Goal: Task Accomplishment & Management: Complete application form

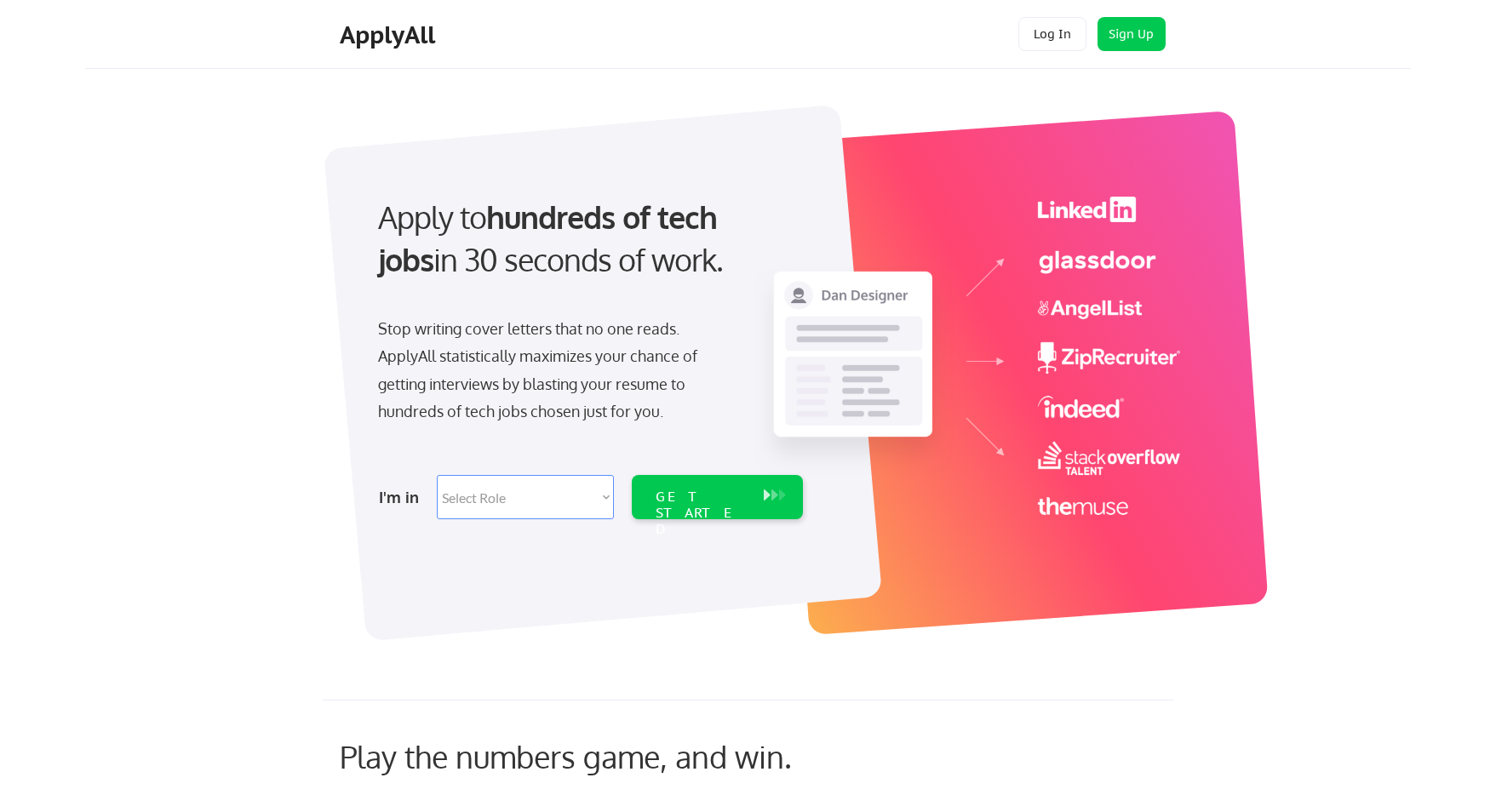
click at [503, 489] on select "Select Role Software Engineering Product Management Customer Success Sales UI/U…" at bounding box center [526, 497] width 178 height 44
select select ""design""
click at [437, 475] on select "Select Role Software Engineering Product Management Customer Success Sales UI/U…" at bounding box center [526, 497] width 178 height 44
select select ""design""
click at [712, 496] on div "GET STARTED" at bounding box center [701, 513] width 91 height 50
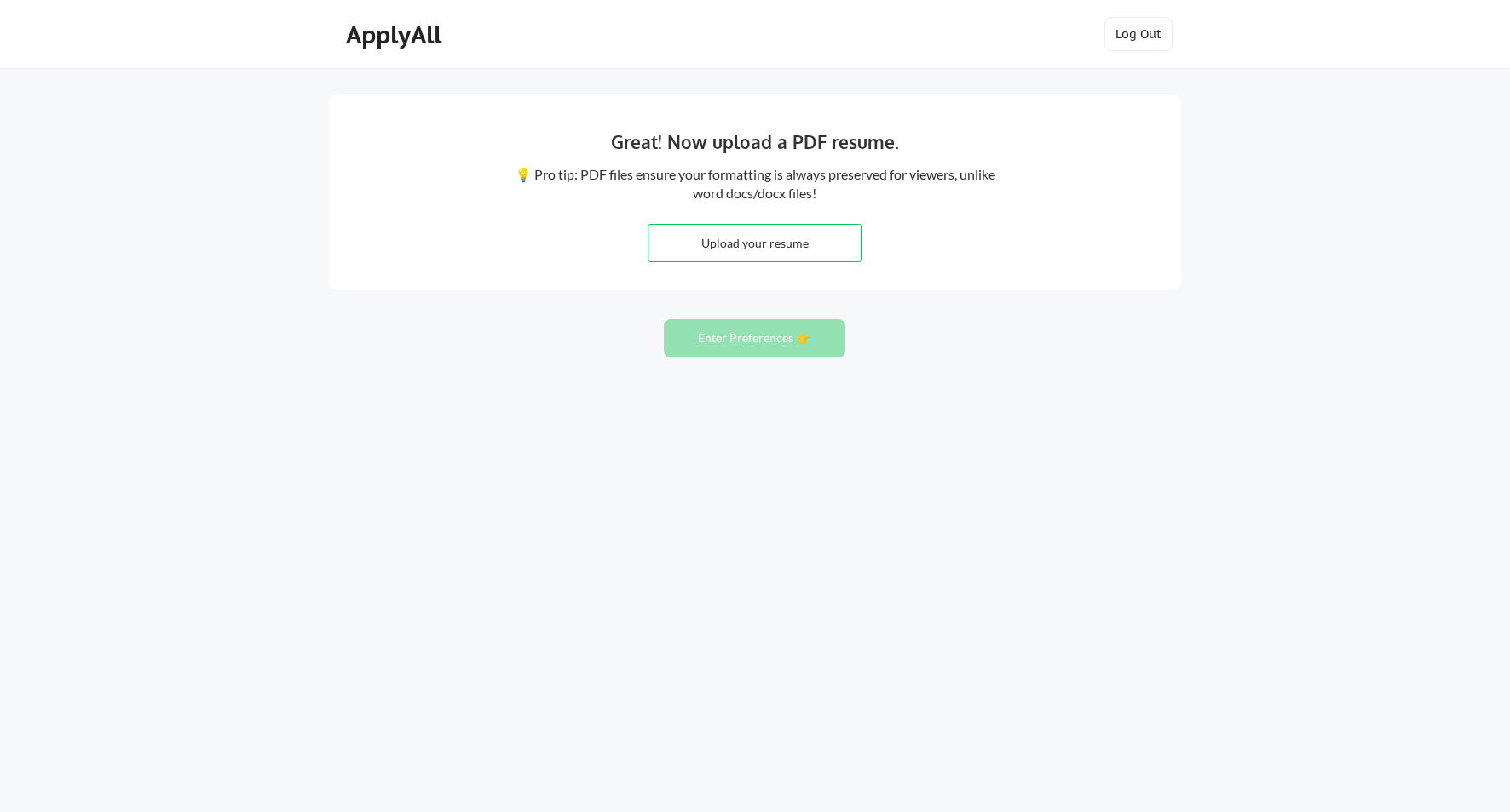
click at [786, 252] on input "file" at bounding box center [755, 243] width 212 height 37
type input "C:\fakepath\TylerRobinson_AssociateCreativeDirector-1 (4).pdf"
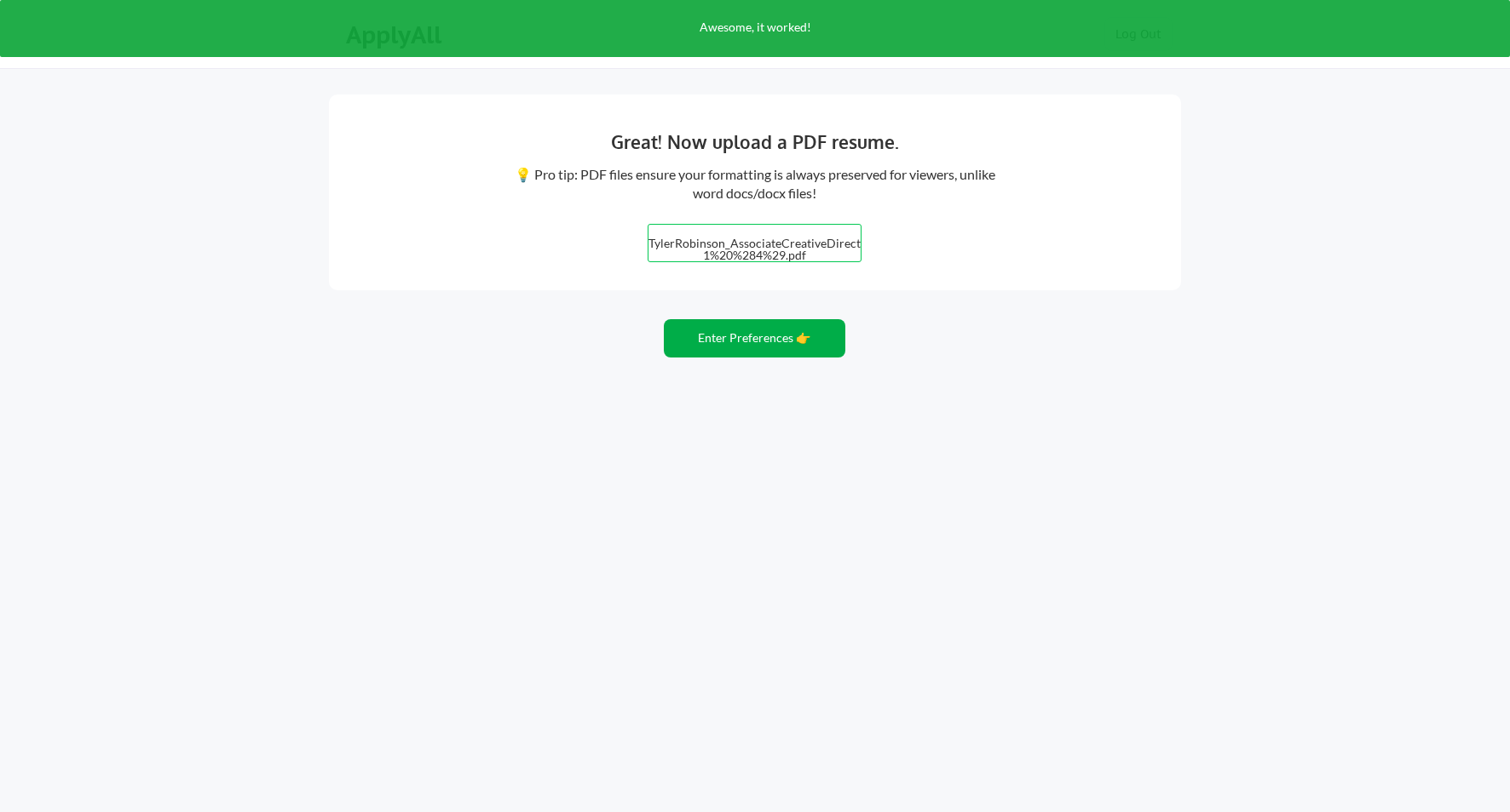
click at [788, 350] on button "Enter Preferences 👉" at bounding box center [754, 339] width 181 height 38
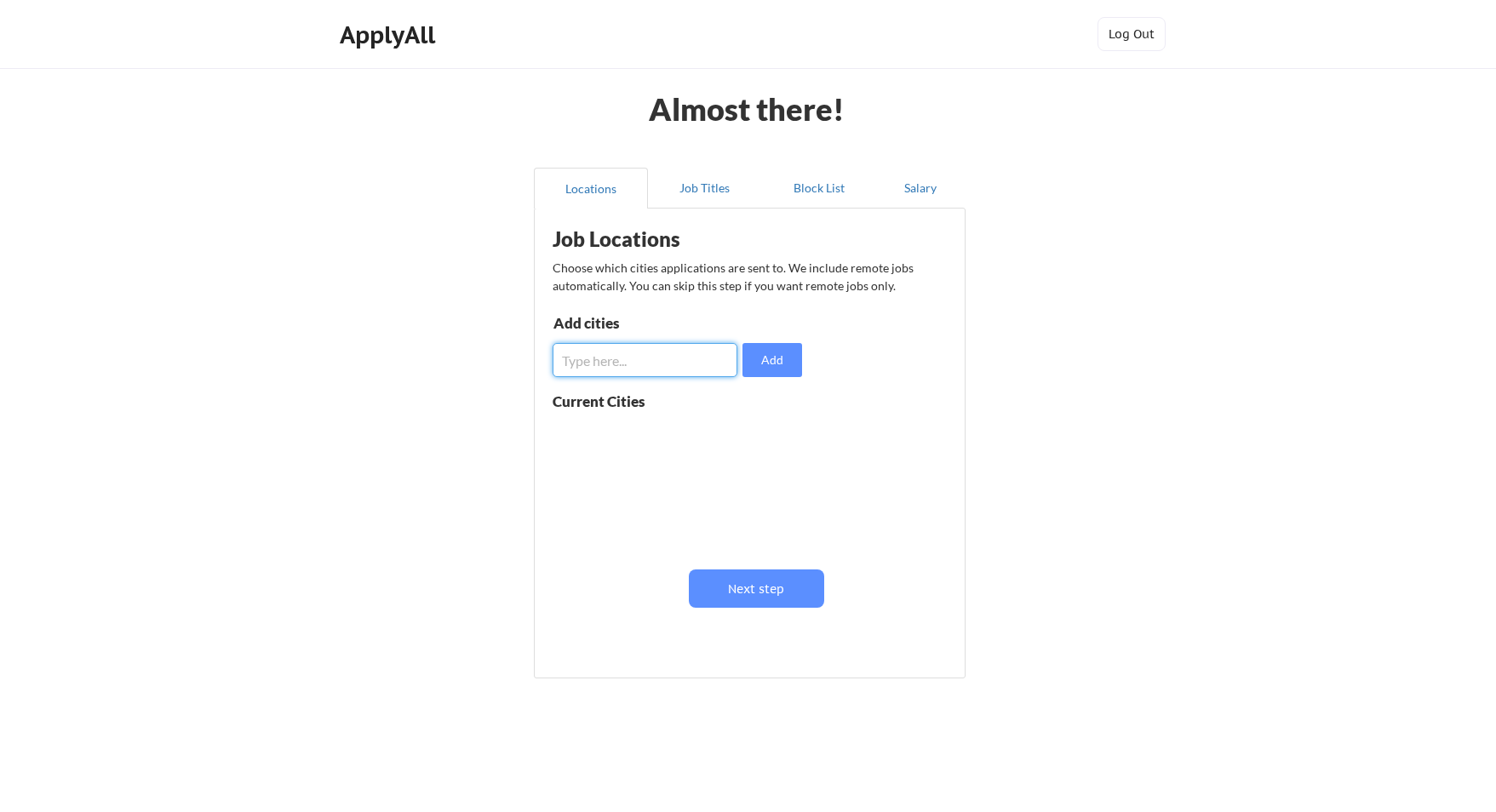
click at [586, 361] on input "input" at bounding box center [645, 359] width 184 height 34
type input "[GEOGRAPHIC_DATA]"
click at [764, 357] on button "Add" at bounding box center [772, 359] width 59 height 34
click at [687, 360] on input "input" at bounding box center [645, 359] width 184 height 34
type input "[GEOGRAPHIC_DATA]"
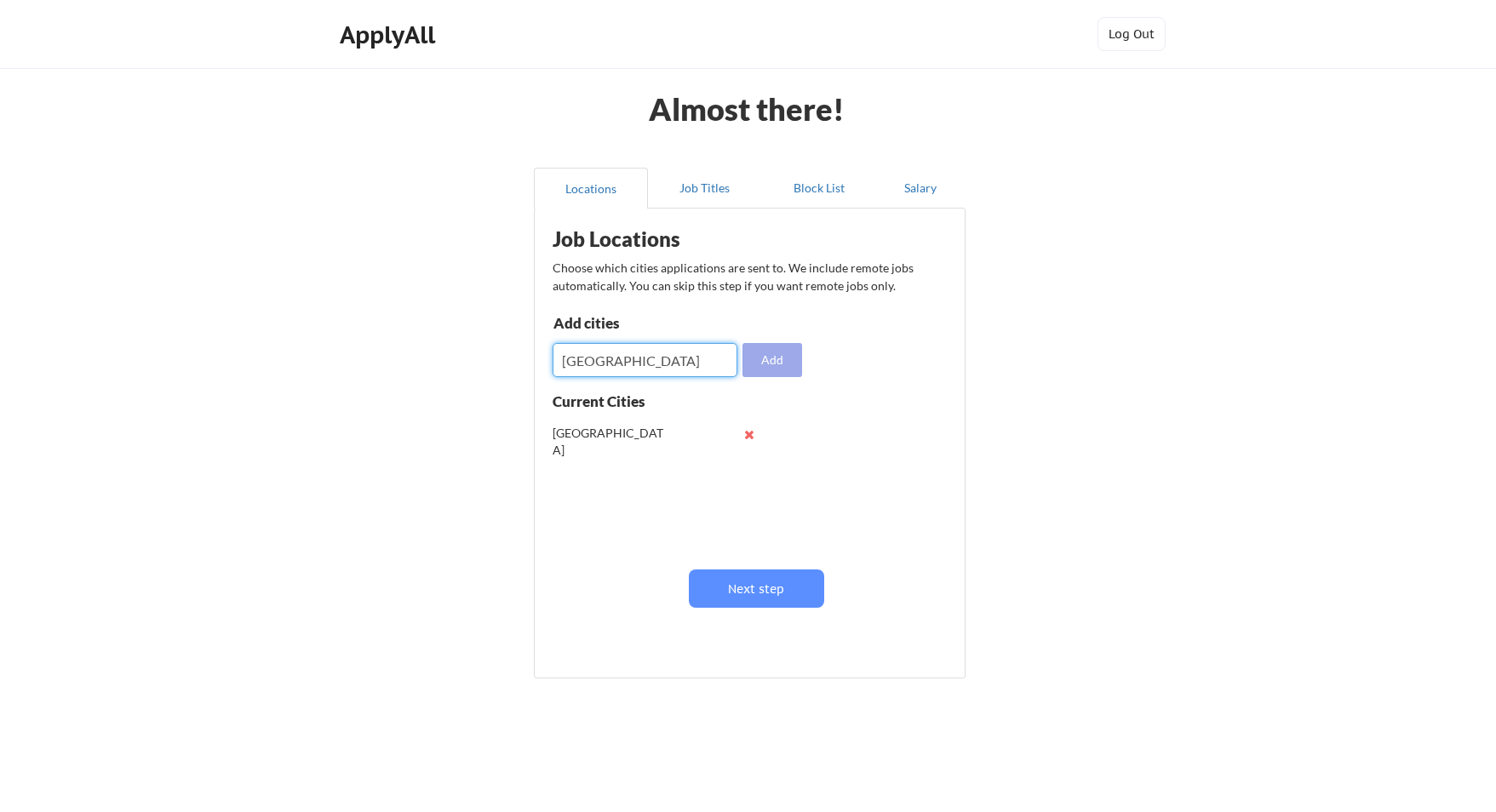
click at [750, 358] on button "Add" at bounding box center [772, 359] width 59 height 34
click at [668, 362] on input "input" at bounding box center [645, 359] width 184 height 34
type input "Los Angeles"
click at [783, 370] on button "Add" at bounding box center [772, 359] width 59 height 34
click at [691, 352] on input "input" at bounding box center [645, 359] width 184 height 34
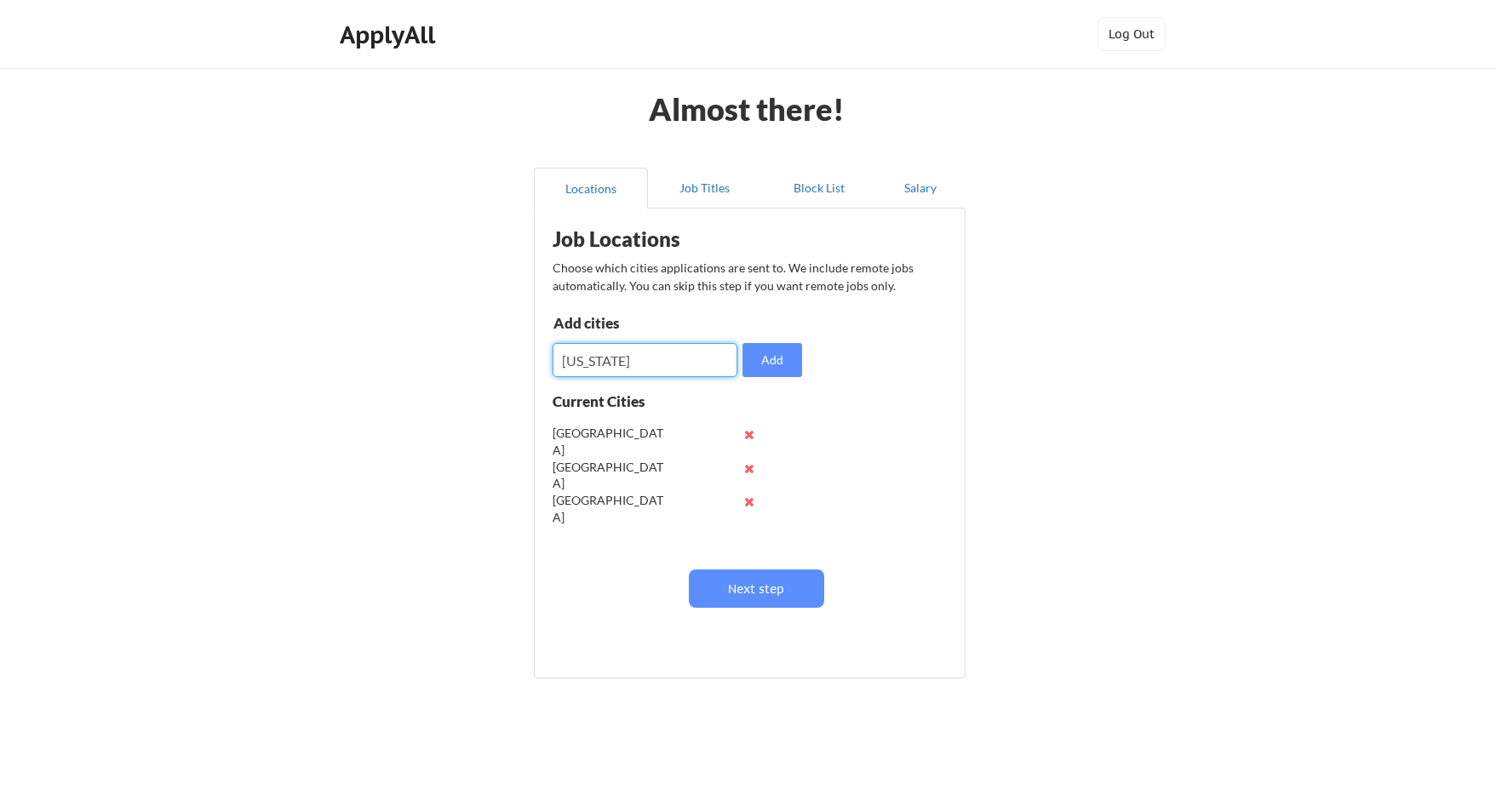
type input "New york"
click at [755, 364] on button "Add" at bounding box center [772, 359] width 59 height 34
click at [681, 366] on input "input" at bounding box center [645, 359] width 184 height 34
type input "Vancouver"
click at [754, 369] on button "Add" at bounding box center [772, 359] width 59 height 34
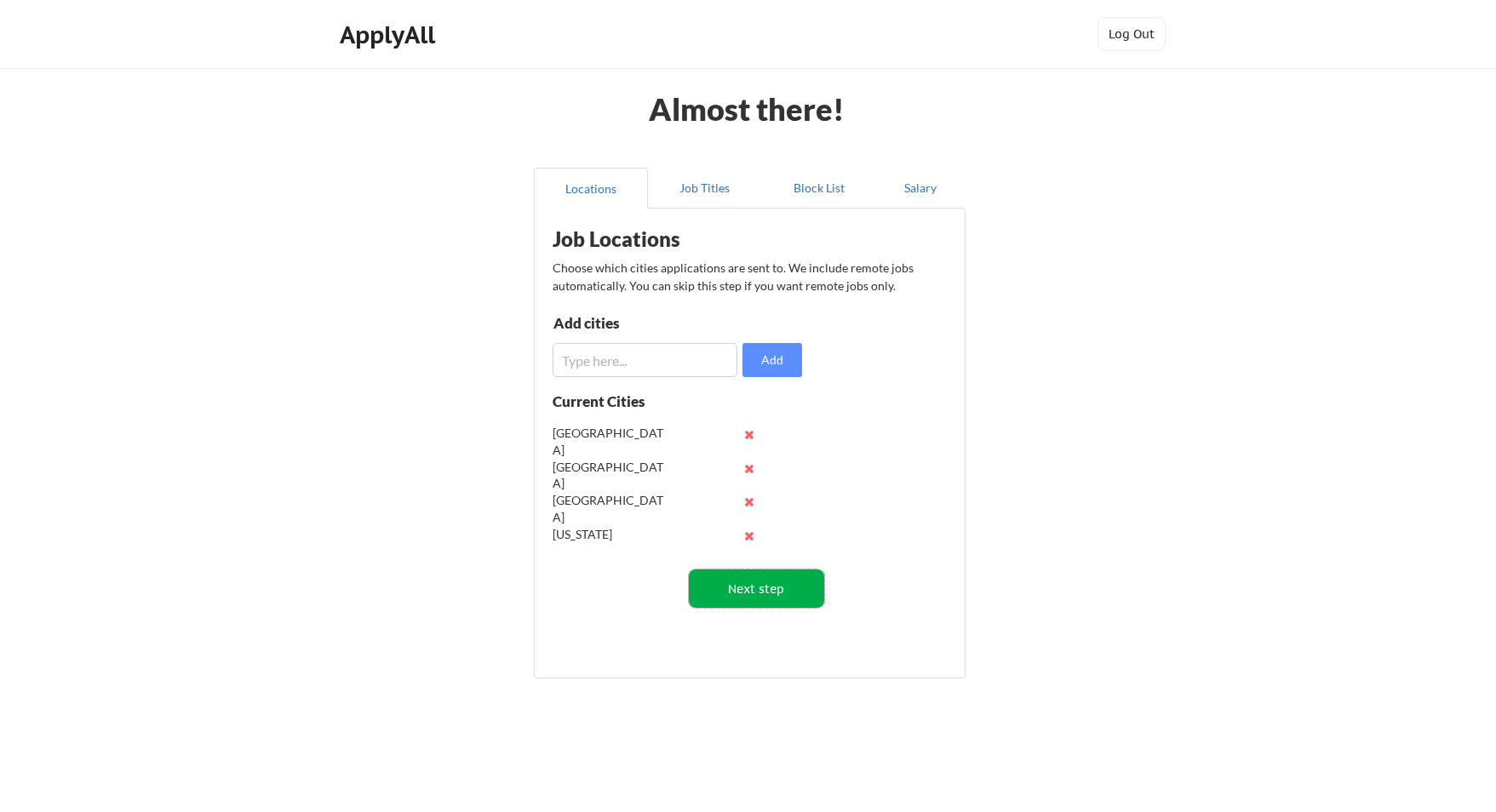
click at [759, 594] on button "Next step" at bounding box center [757, 589] width 136 height 38
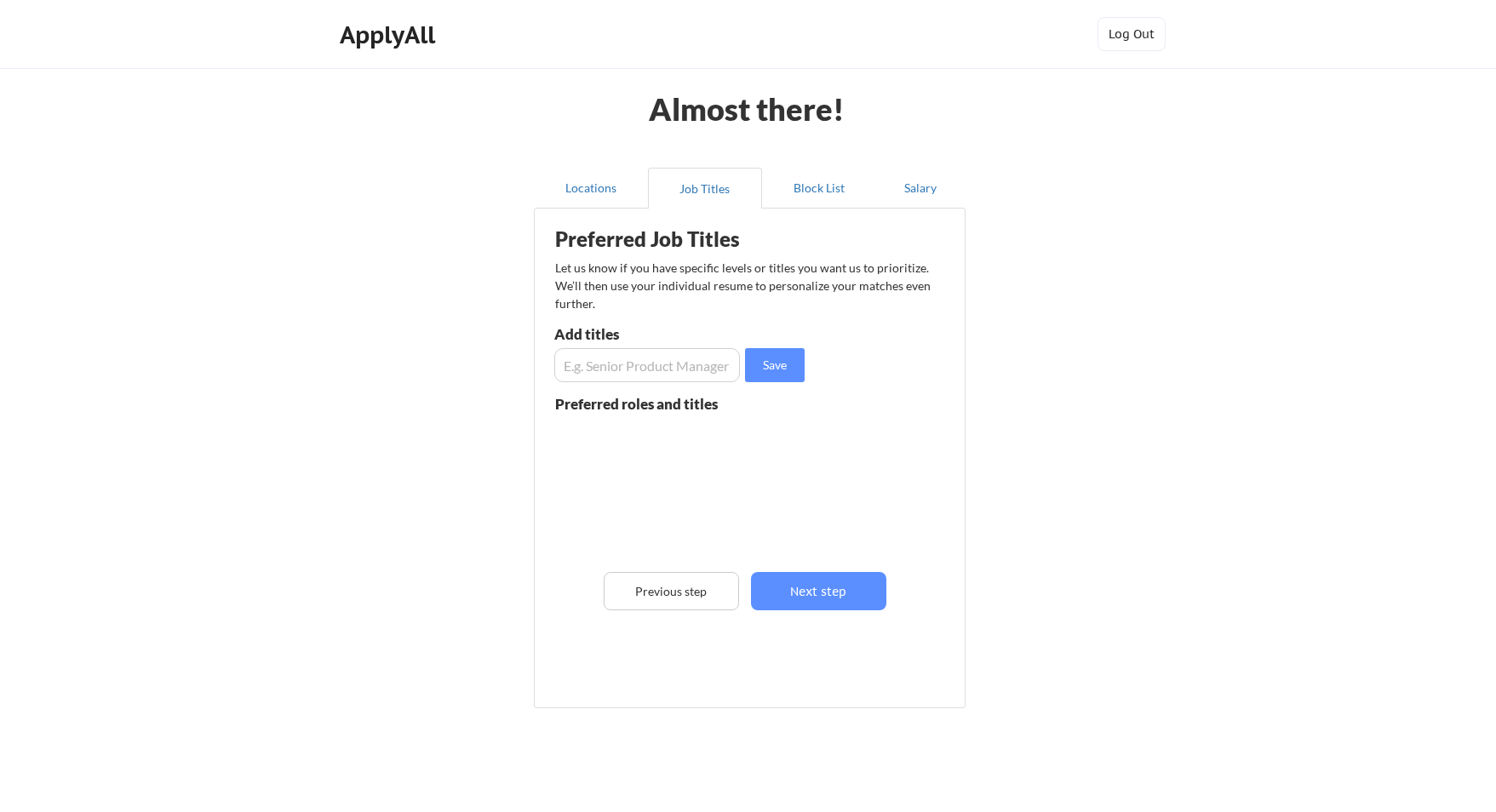
click at [677, 366] on input "input" at bounding box center [647, 365] width 185 height 34
type input "Creative Director"
click at [609, 375] on input "input" at bounding box center [647, 365] width 185 height 34
type input "Associate Creative Director"
click at [627, 379] on input "input" at bounding box center [647, 365] width 185 height 34
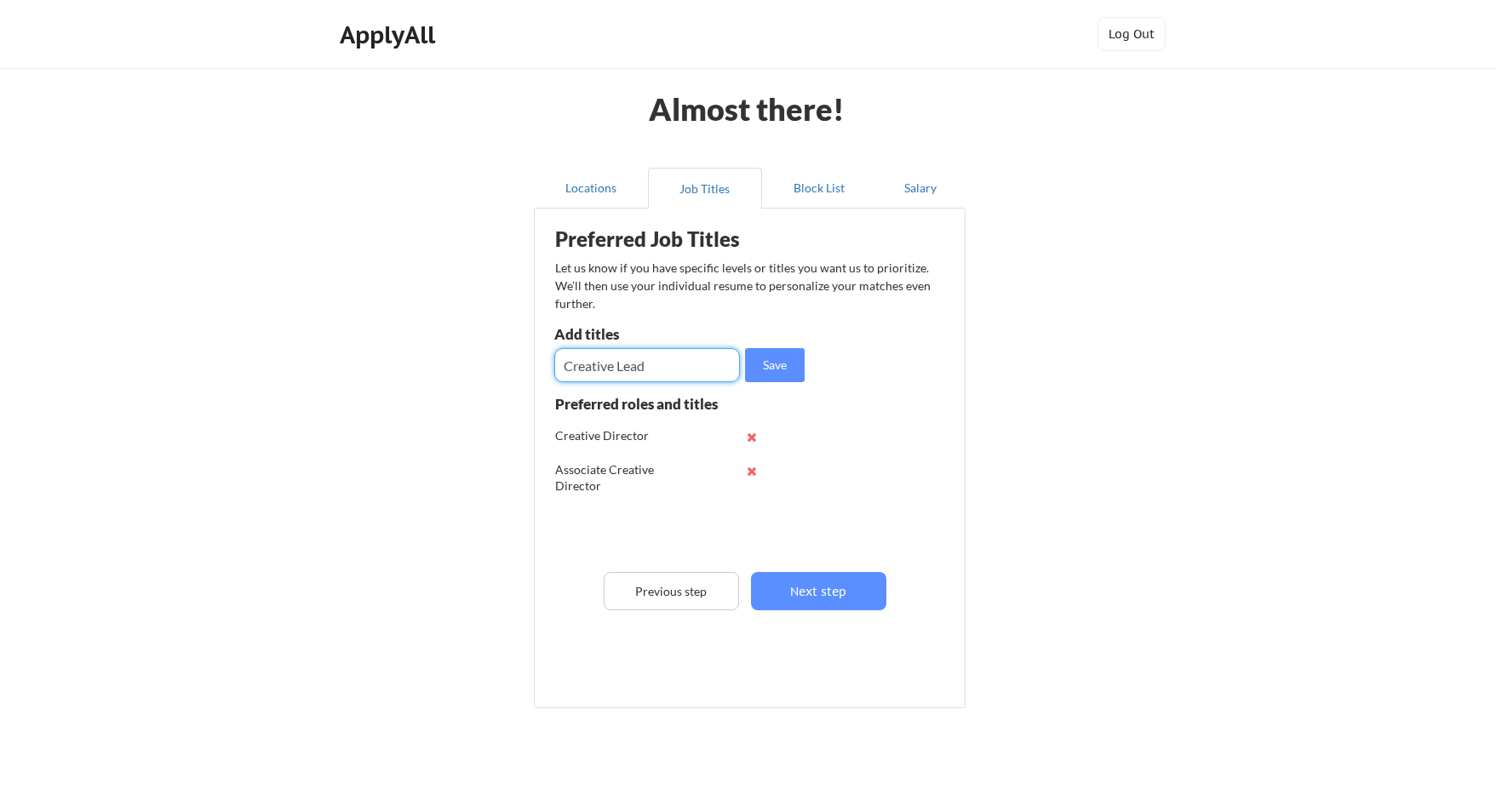
type input "Creative Lead"
click at [633, 368] on input "input" at bounding box center [647, 365] width 185 height 34
type input "Senior Art Director"
click at [613, 361] on input "input" at bounding box center [647, 365] width 185 height 34
type input "Principal Designer"
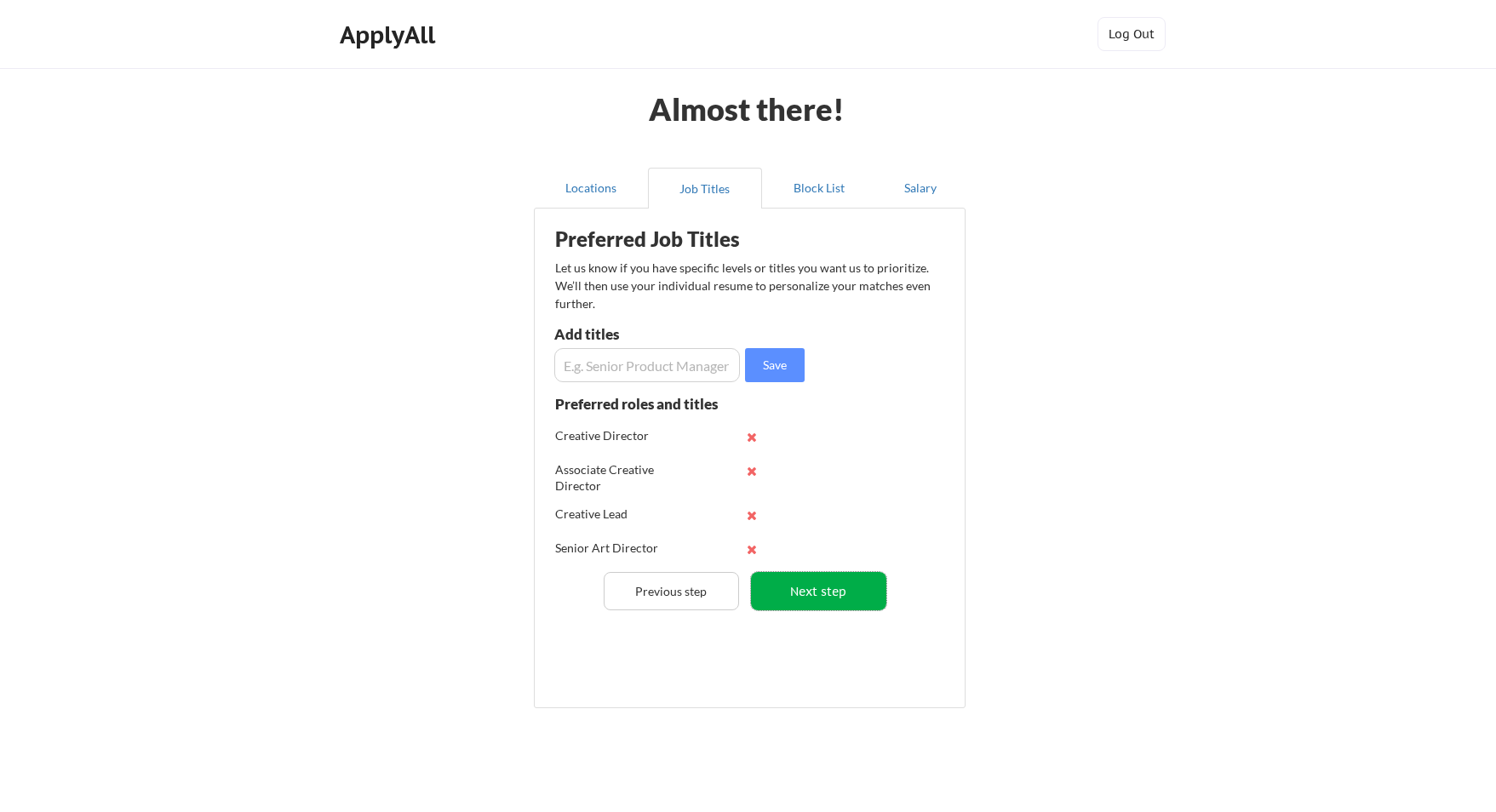
click at [821, 599] on button "Next step" at bounding box center [819, 592] width 136 height 38
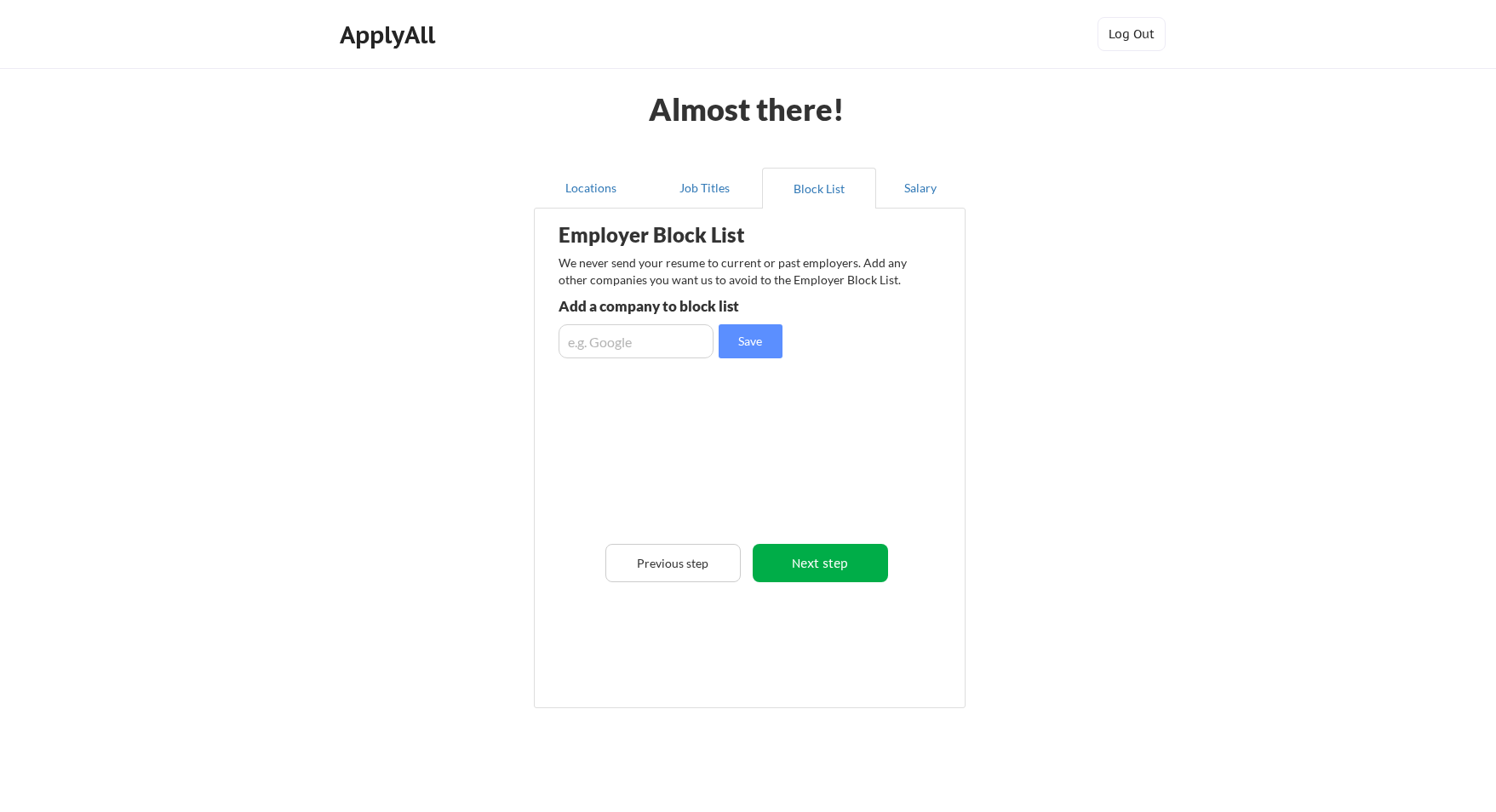
click at [832, 574] on button "Next step" at bounding box center [821, 563] width 136 height 38
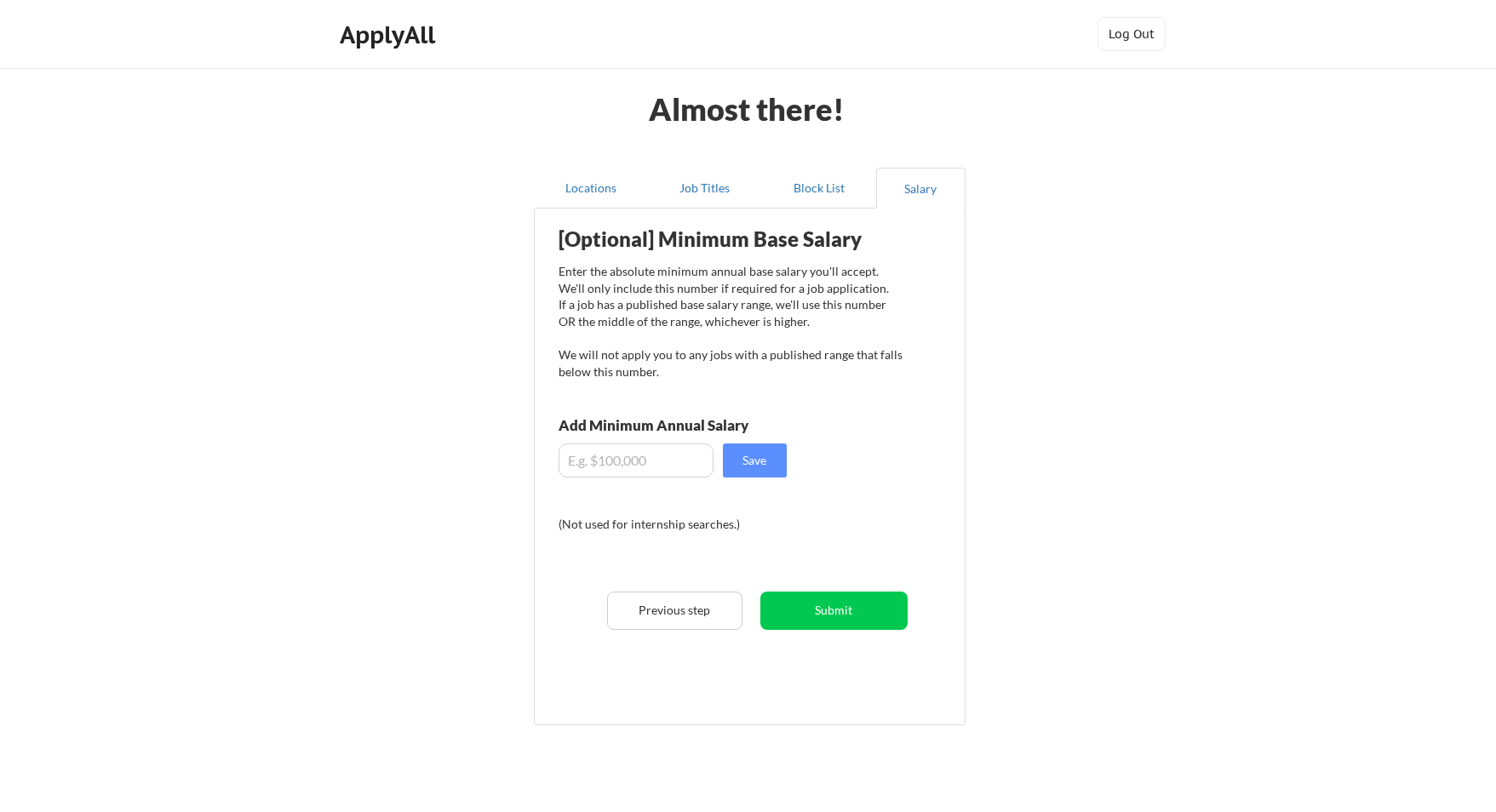
click at [649, 452] on input "input" at bounding box center [636, 460] width 155 height 34
type input "$180,000"
click at [884, 379] on div "Enter the absolute minimum annual base salary you'll accept. We'll only include…" at bounding box center [730, 321] width 344 height 117
click at [857, 618] on button "Submit" at bounding box center [834, 611] width 147 height 38
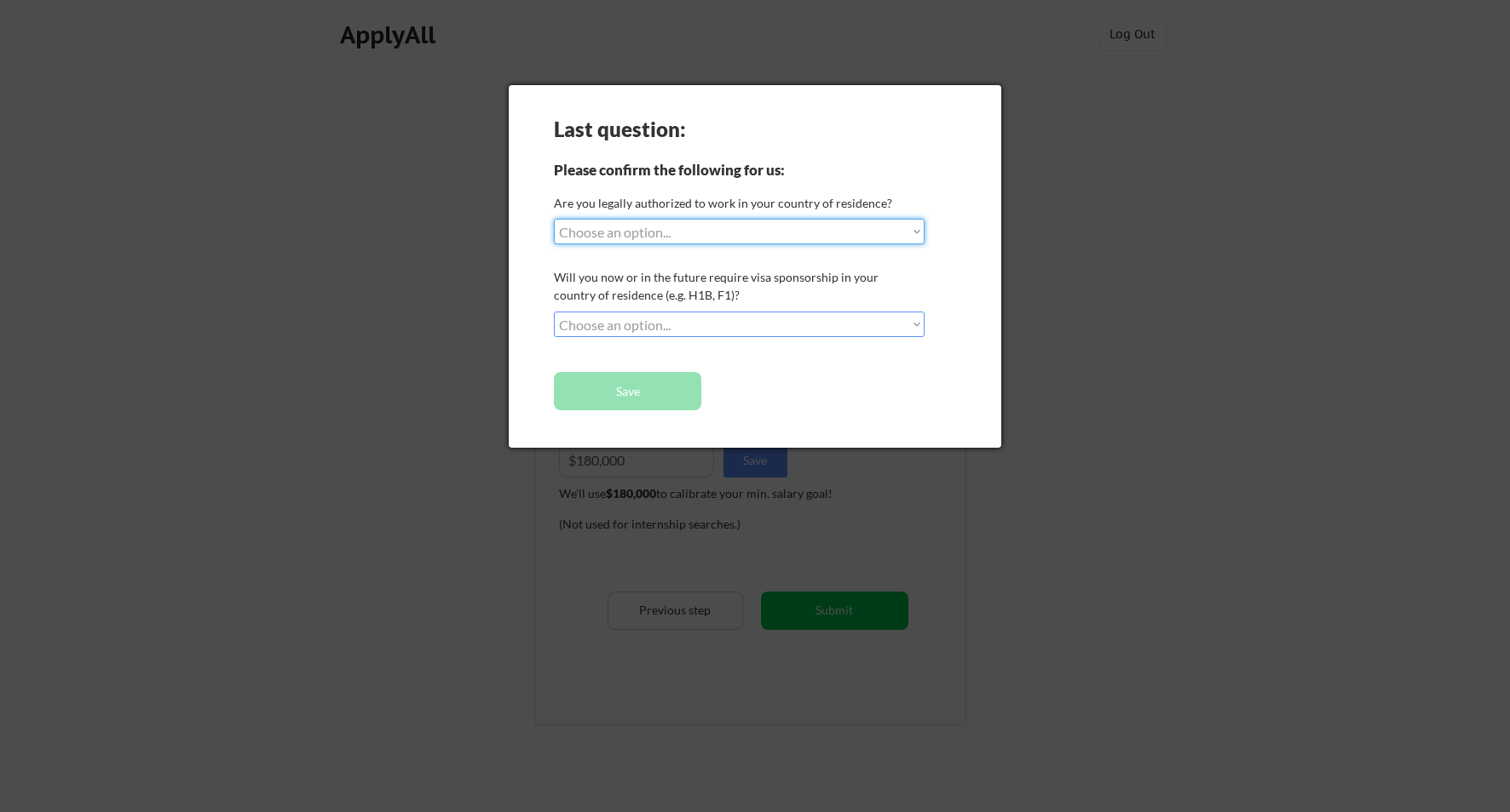
click at [698, 232] on select "Choose an option... Yes, I am a US Citizen Yes, I am a Canadian Citizen Yes, I …" at bounding box center [739, 231] width 371 height 25
select select ""yes__i_am_a_us_citizen""
click at [554, 218] on select "Choose an option... Yes, I am a US Citizen Yes, I am a Canadian Citizen Yes, I …" at bounding box center [739, 231] width 371 height 25
click at [706, 314] on select "Choose an option... No, I will not need sponsorship Yes, I will need sponsorship" at bounding box center [739, 324] width 371 height 25
select select ""no__i_will_not_need_sponsorship""
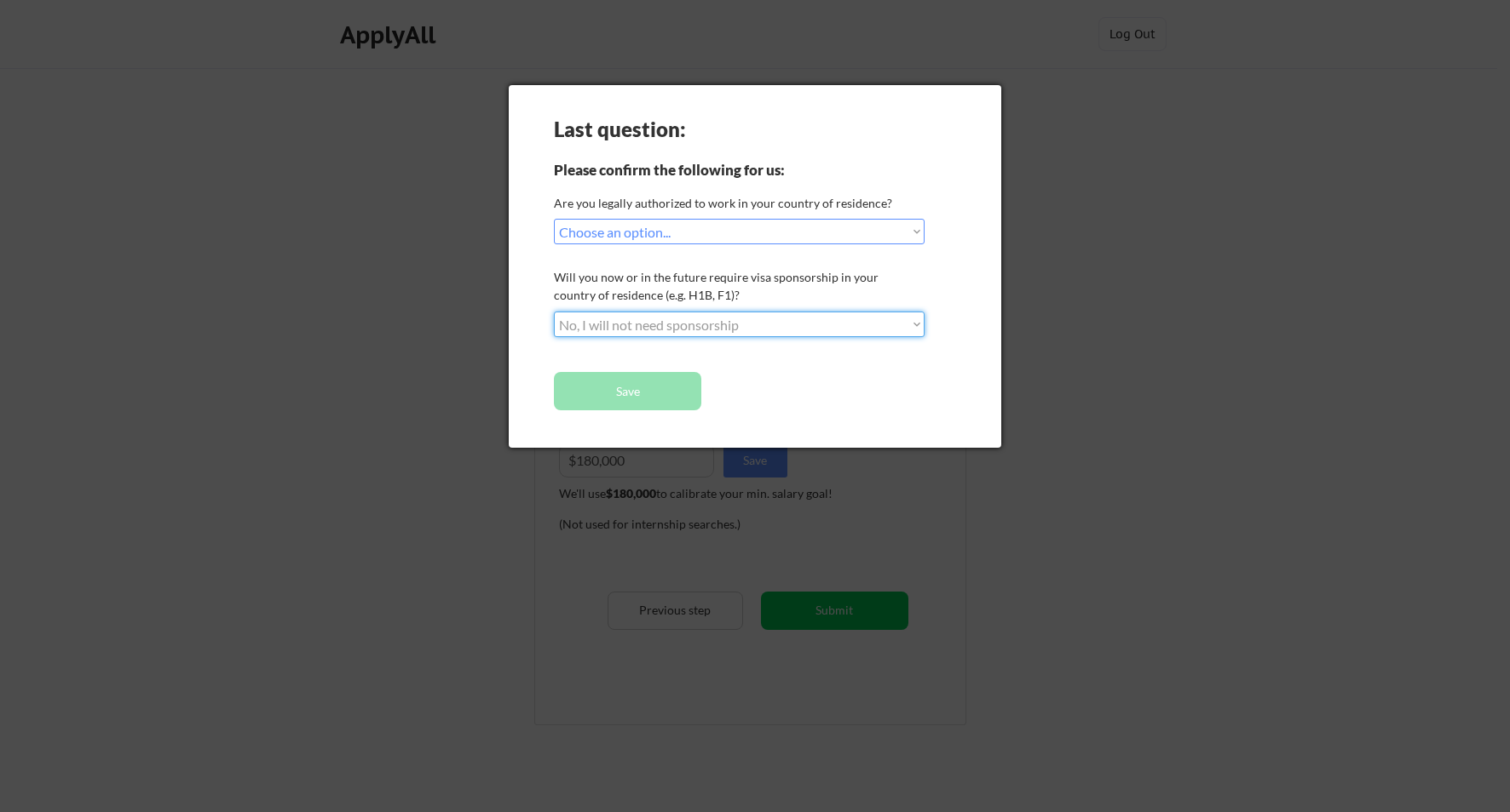
click at [554, 312] on select "Choose an option... No, I will not need sponsorship Yes, I will need sponsorship" at bounding box center [739, 324] width 371 height 25
click at [670, 385] on button "Save" at bounding box center [627, 392] width 147 height 38
